Goal: Information Seeking & Learning: Learn about a topic

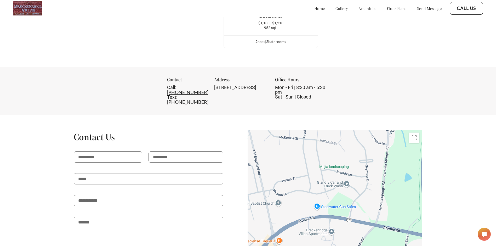
scroll to position [837, 0]
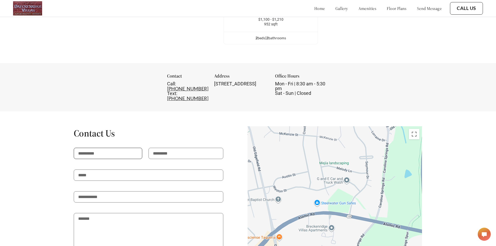
click at [107, 148] on input "text" at bounding box center [108, 153] width 69 height 11
type input "*****"
type input "******"
type input "**********"
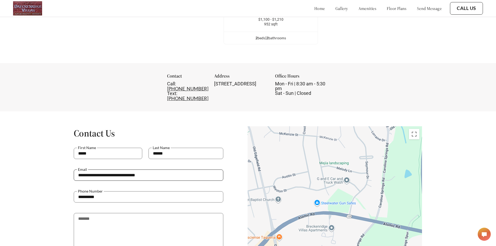
drag, startPoint x: 155, startPoint y: 170, endPoint x: 74, endPoint y: 173, distance: 81.4
click at [76, 174] on div "**********" at bounding box center [149, 180] width 150 height 22
type input "**********"
drag, startPoint x: 107, startPoint y: 192, endPoint x: 69, endPoint y: 192, distance: 37.9
click at [69, 192] on div "**********" at bounding box center [248, 223] width 437 height 195
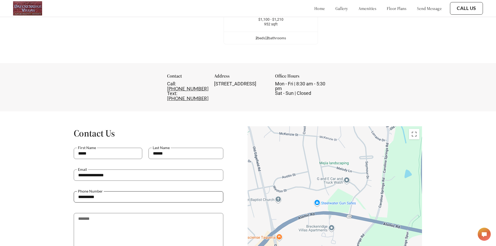
type input "**********"
click at [181, 203] on p at bounding box center [149, 207] width 150 height 10
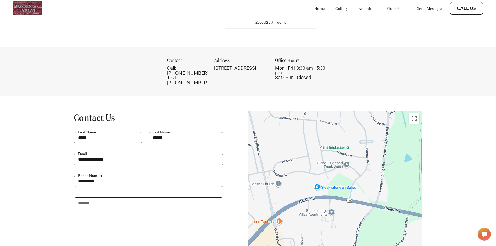
scroll to position [863, 0]
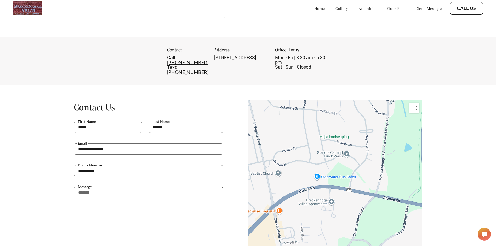
click at [102, 187] on textarea at bounding box center [149, 225] width 150 height 77
click at [143, 194] on textarea "**********" at bounding box center [149, 225] width 150 height 77
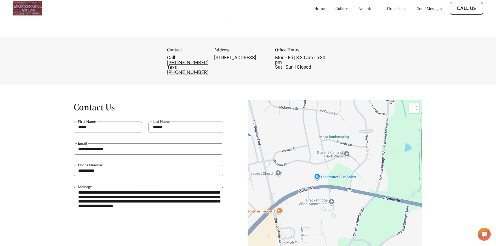
click at [169, 202] on textarea "**********" at bounding box center [149, 225] width 150 height 77
click at [190, 203] on textarea "**********" at bounding box center [149, 225] width 150 height 77
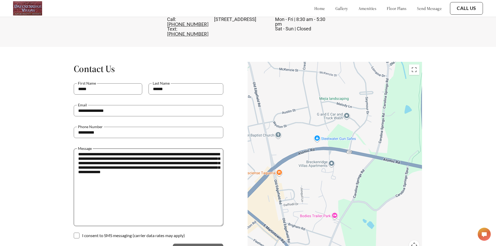
scroll to position [916, 0]
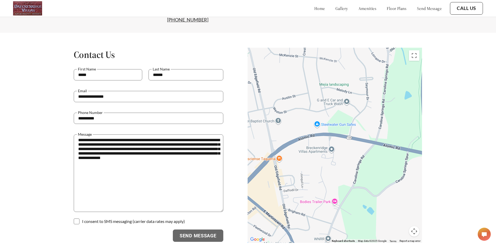
click at [79, 218] on span at bounding box center [77, 221] width 6 height 6
click at [203, 156] on textarea "**********" at bounding box center [149, 172] width 150 height 77
type textarea "**********"
click at [201, 231] on button "Send Message" at bounding box center [198, 235] width 50 height 13
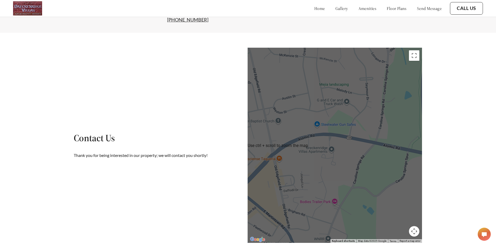
scroll to position [938, 0]
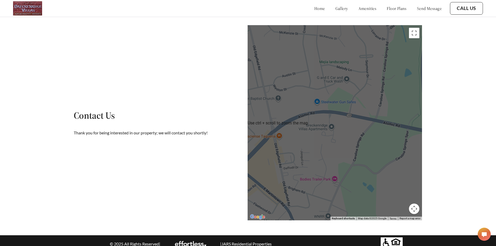
click at [417, 203] on button "Map camera controls" at bounding box center [414, 208] width 10 height 10
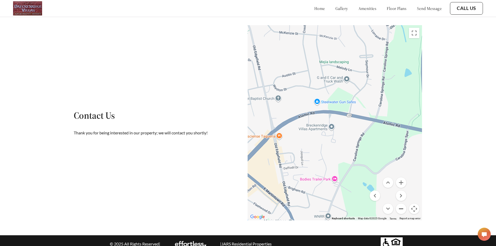
click at [403, 203] on button "Zoom out" at bounding box center [401, 208] width 10 height 10
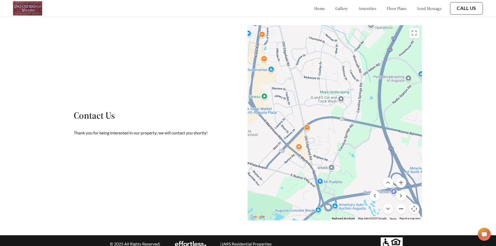
click at [402, 203] on button "Zoom out" at bounding box center [401, 208] width 10 height 10
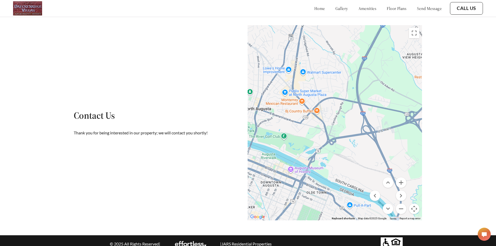
drag, startPoint x: 368, startPoint y: 184, endPoint x: 368, endPoint y: 161, distance: 23.0
click at [402, 177] on button "Zoom in" at bounding box center [401, 182] width 10 height 10
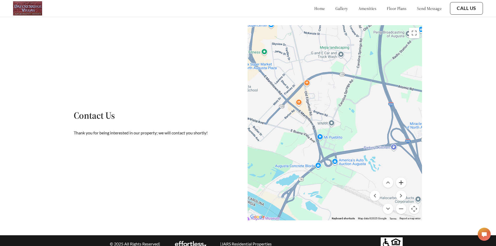
click at [403, 177] on button "Zoom in" at bounding box center [401, 182] width 10 height 10
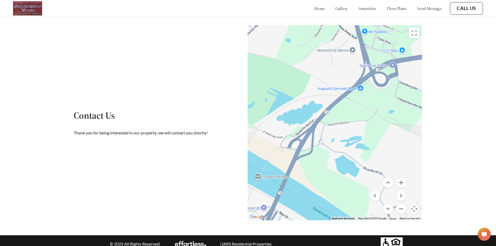
drag, startPoint x: 364, startPoint y: 192, endPoint x: 423, endPoint y: 68, distance: 137.4
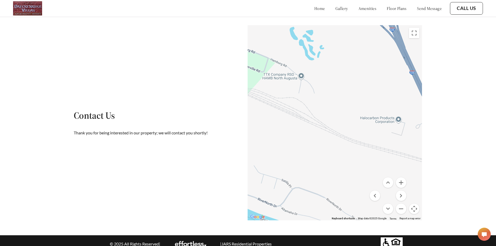
drag, startPoint x: 394, startPoint y: 139, endPoint x: 231, endPoint y: 103, distance: 166.7
click at [231, 103] on div "Contact Us Thank you for being interested in our property; we will contact you …" at bounding box center [248, 122] width 437 height 195
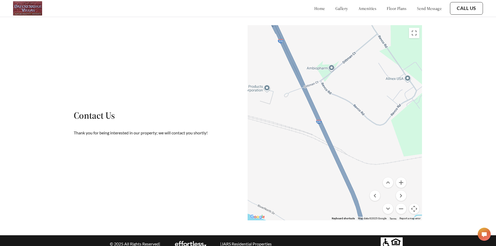
drag, startPoint x: 406, startPoint y: 141, endPoint x: 274, endPoint y: 110, distance: 136.3
click at [274, 110] on div at bounding box center [454, 232] width 502 height 282
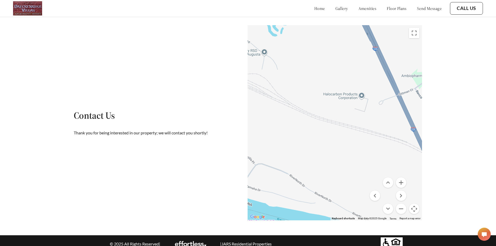
drag, startPoint x: 383, startPoint y: 138, endPoint x: 493, endPoint y: 151, distance: 111.1
click at [495, 152] on div "Contact Us Thank you for being interested in our property; we will contact you …" at bounding box center [248, 122] width 496 height 195
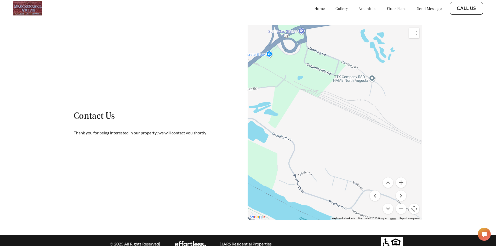
drag, startPoint x: 313, startPoint y: 112, endPoint x: 389, endPoint y: 129, distance: 77.2
click at [389, 129] on div "To activate drag with keyboard, press Alt + Enter. Once in keyboard drag state,…" at bounding box center [335, 122] width 175 height 195
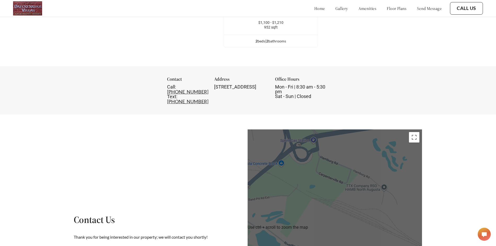
scroll to position [833, 0]
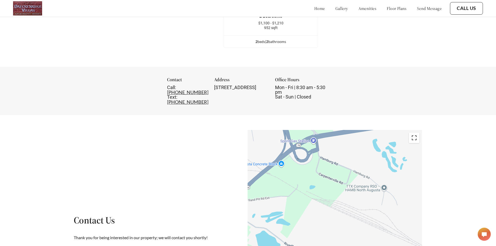
click at [418, 133] on button "Toggle fullscreen view" at bounding box center [414, 137] width 10 height 10
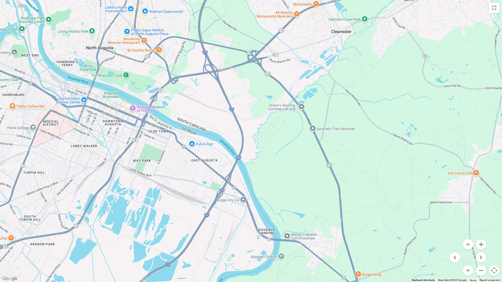
drag, startPoint x: 319, startPoint y: 189, endPoint x: 265, endPoint y: 131, distance: 79.4
click at [265, 131] on div at bounding box center [448, 225] width 502 height 282
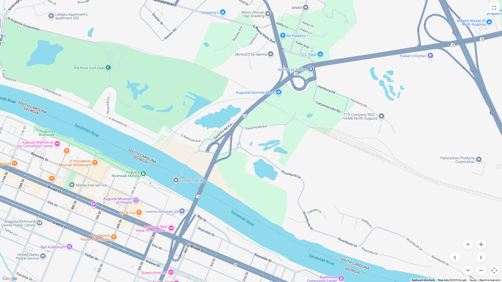
drag, startPoint x: 248, startPoint y: 117, endPoint x: 339, endPoint y: 180, distance: 110.6
click at [339, 180] on div "To activate drag with keyboard, press Alt + Enter. Once in keyboard drag state,…" at bounding box center [251, 141] width 502 height 282
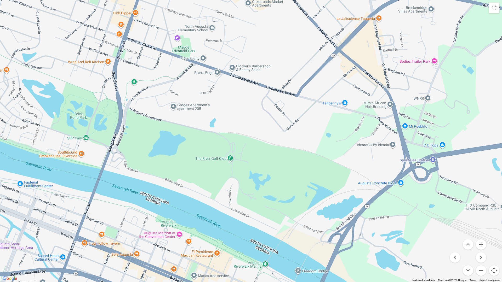
drag, startPoint x: 275, startPoint y: 128, endPoint x: 397, endPoint y: 220, distance: 152.4
click at [397, 220] on div "To activate drag with keyboard, press Alt + Enter. Once in keyboard drag state,…" at bounding box center [251, 141] width 502 height 282
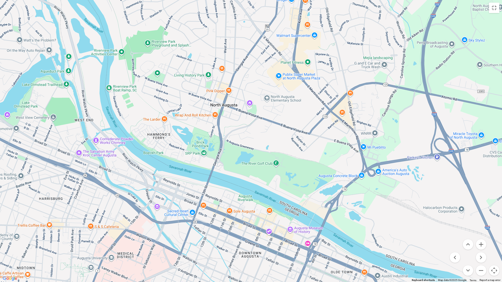
drag, startPoint x: 262, startPoint y: 99, endPoint x: 294, endPoint y: 153, distance: 63.0
click at [294, 153] on div "To activate drag with keyboard, press Alt + Enter. Once in keyboard drag state,…" at bounding box center [251, 141] width 502 height 282
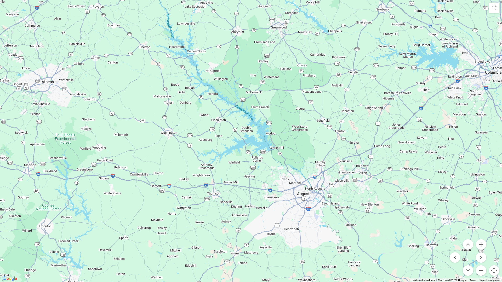
click at [453, 245] on button "Move left" at bounding box center [455, 258] width 10 height 10
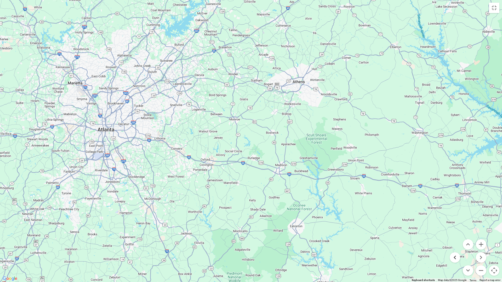
click at [453, 245] on button "Move left" at bounding box center [455, 258] width 10 height 10
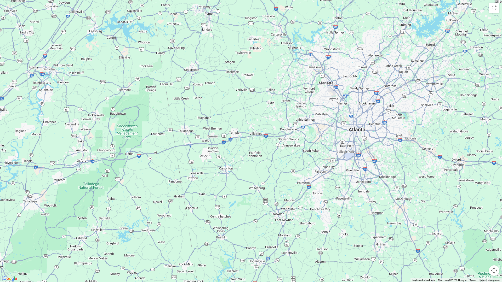
click at [495, 8] on button "Toggle fullscreen view" at bounding box center [494, 8] width 10 height 10
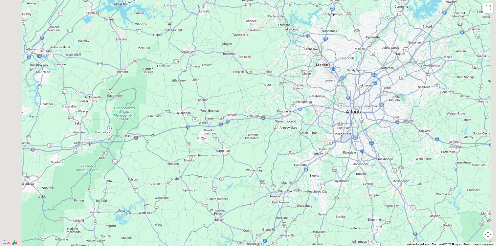
scroll to position [650, 0]
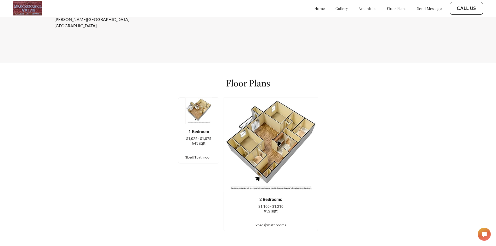
click at [255, 147] on img at bounding box center [271, 144] width 94 height 94
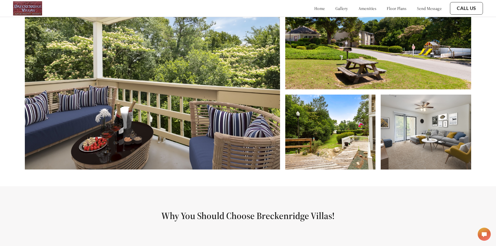
scroll to position [284, 0]
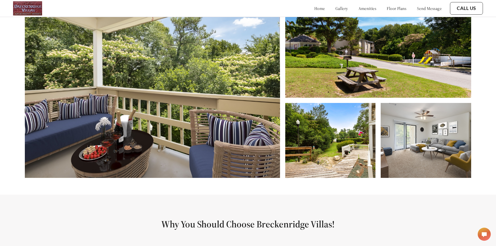
click at [329, 5] on div "home gallery amenities floor plans send message" at bounding box center [373, 8] width 138 height 14
click at [336, 9] on link "gallery" at bounding box center [342, 8] width 13 height 5
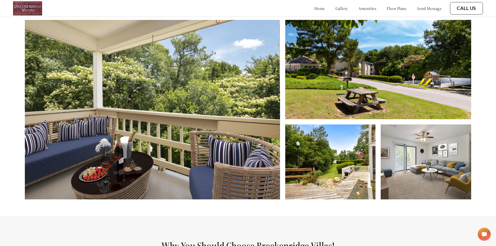
scroll to position [250, 0]
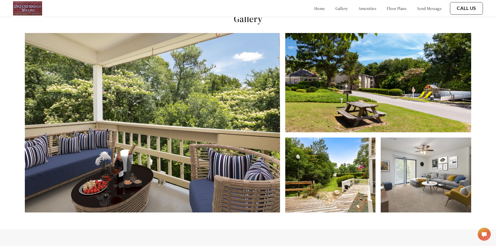
click at [336, 9] on link "gallery" at bounding box center [342, 8] width 13 height 5
click at [387, 9] on link "floor plans" at bounding box center [397, 8] width 20 height 5
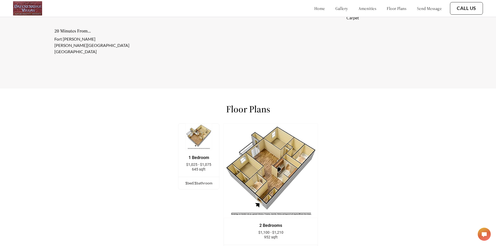
scroll to position [717, 0]
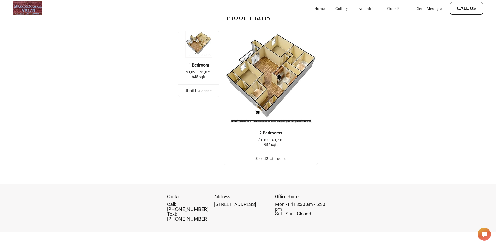
click at [278, 86] on img at bounding box center [271, 78] width 94 height 94
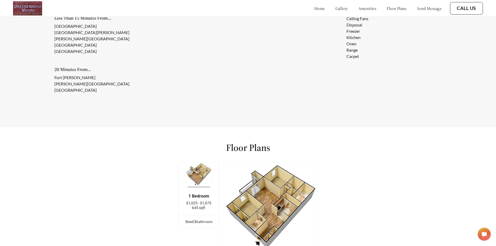
click at [314, 10] on link "home" at bounding box center [319, 8] width 11 height 5
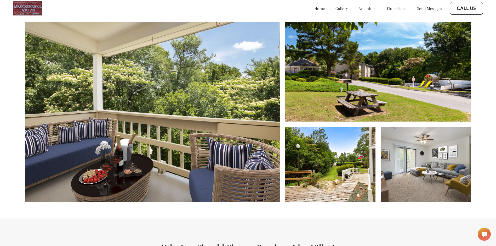
scroll to position [262, 0]
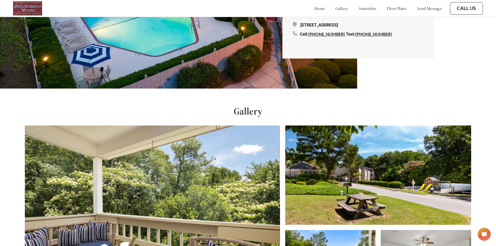
scroll to position [153, 0]
